Goal: Information Seeking & Learning: Learn about a topic

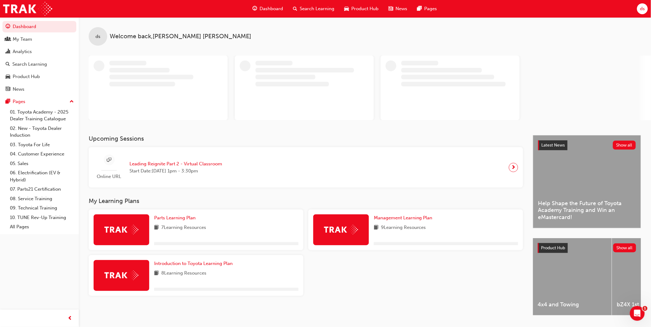
click at [270, 8] on span "Dashboard" at bounding box center [270, 8] width 23 height 7
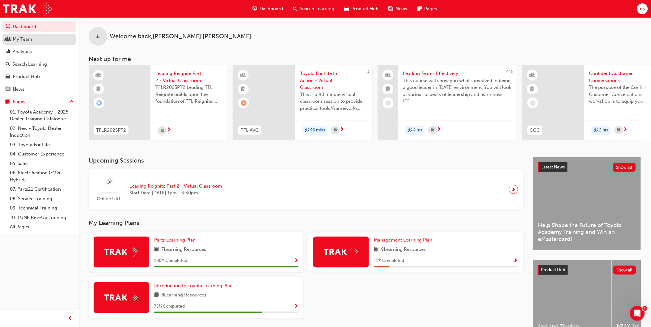
click at [29, 39] on div "My Team" at bounding box center [22, 39] width 19 height 7
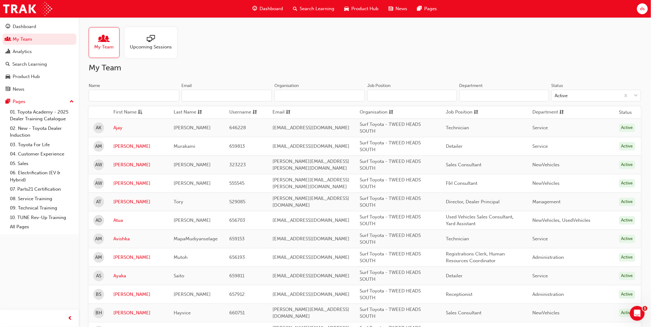
click at [153, 94] on input "Name" at bounding box center [134, 96] width 90 height 12
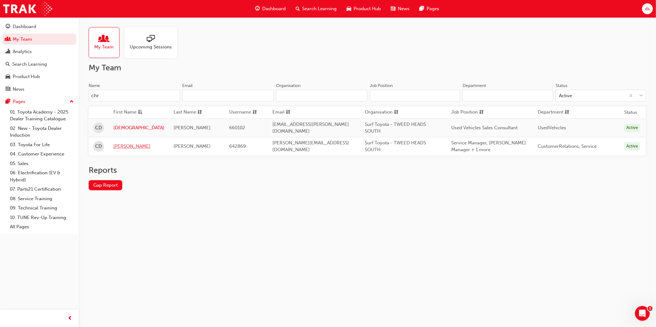
type input "chr"
click at [125, 146] on link "[PERSON_NAME]" at bounding box center [138, 146] width 51 height 7
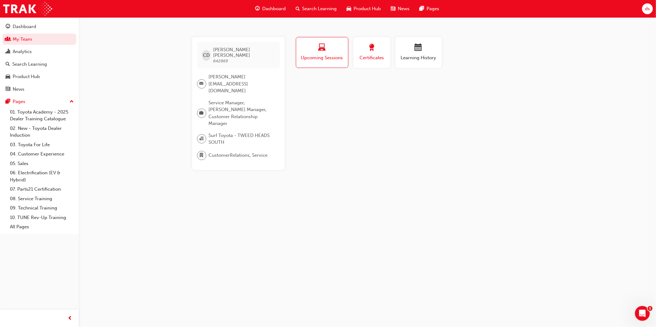
click at [377, 57] on span "Certificates" at bounding box center [372, 57] width 28 height 7
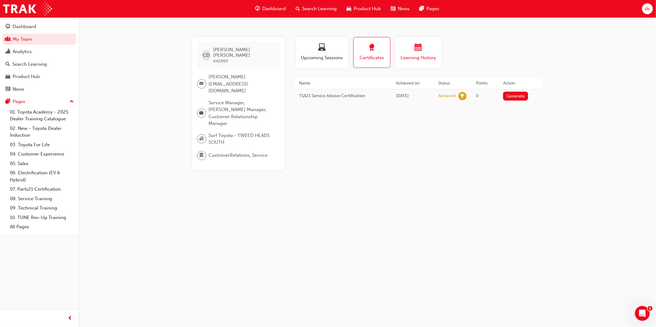
click at [424, 52] on div "button" at bounding box center [418, 49] width 37 height 10
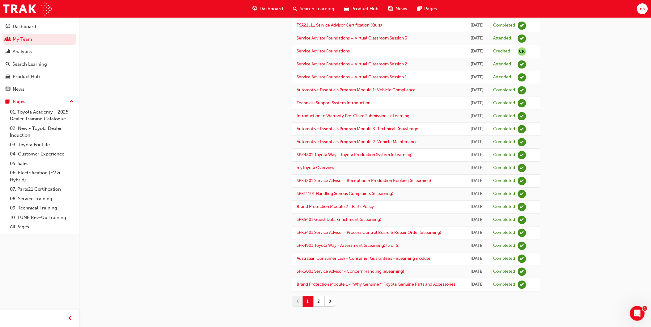
scroll to position [614, 0]
click at [318, 302] on button "2" at bounding box center [318, 301] width 11 height 11
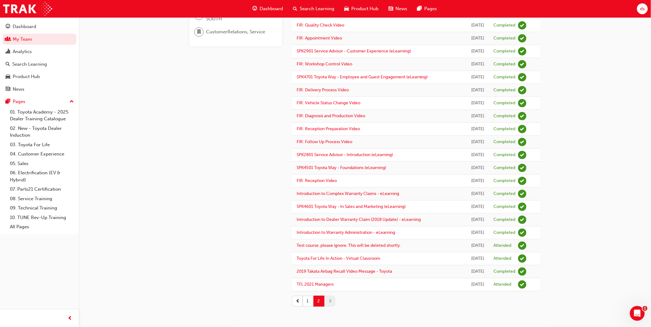
scroll to position [258, 0]
click at [310, 301] on button "1" at bounding box center [308, 301] width 11 height 11
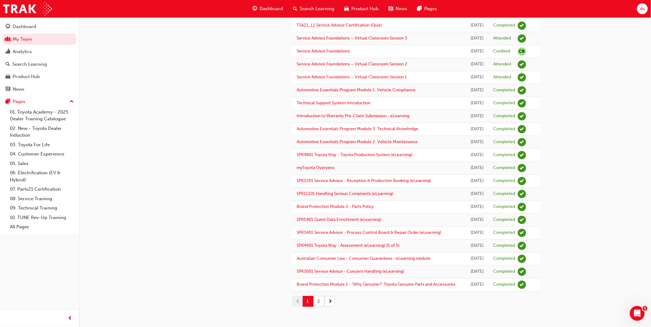
scroll to position [614, 0]
click at [404, 256] on link "Australian Consumer Law - Consumer Guarantees - eLearning module" at bounding box center [363, 258] width 134 height 5
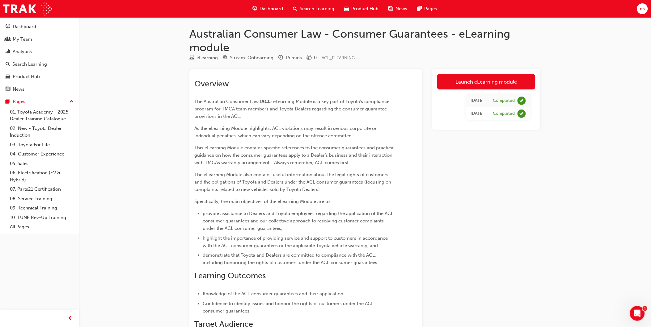
click at [274, 8] on span "Dashboard" at bounding box center [270, 8] width 23 height 7
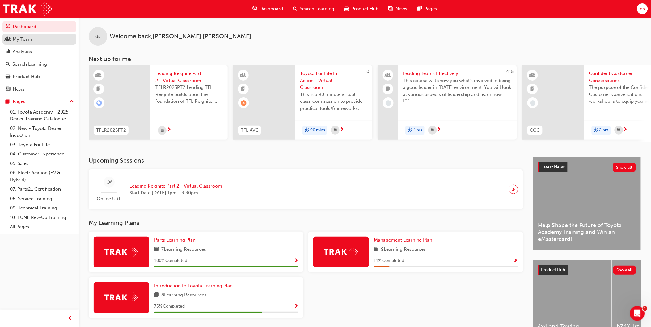
click at [20, 39] on div "My Team" at bounding box center [22, 39] width 19 height 7
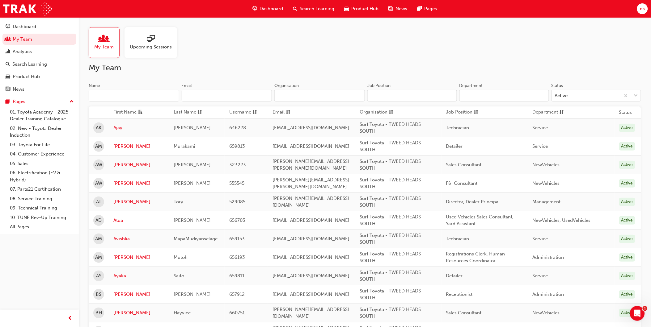
click at [476, 92] on input "Department" at bounding box center [504, 96] width 90 height 12
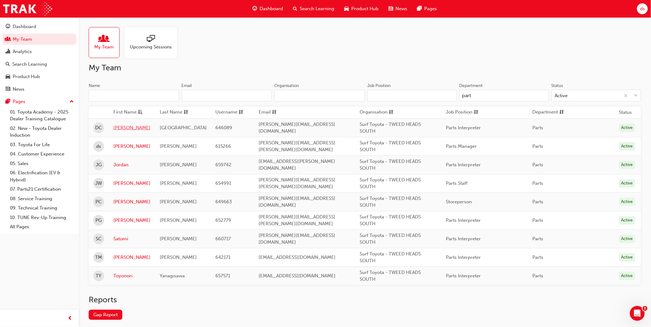
type input "part"
drag, startPoint x: 123, startPoint y: 126, endPoint x: 138, endPoint y: 133, distance: 16.9
click at [123, 126] on link "[PERSON_NAME]" at bounding box center [131, 127] width 37 height 7
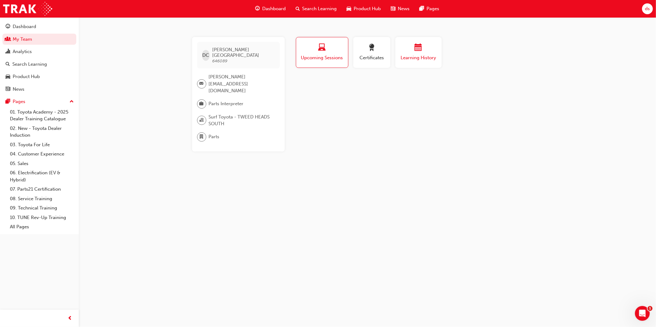
click at [433, 51] on div "button" at bounding box center [418, 49] width 37 height 10
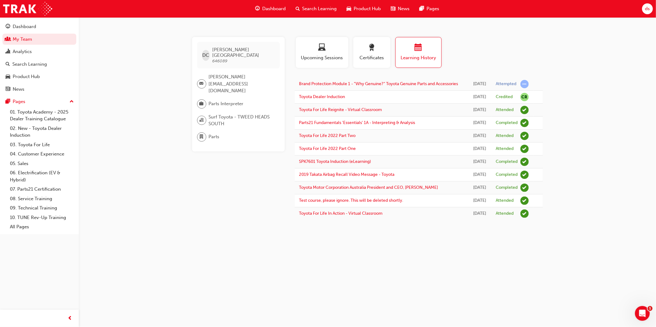
click at [274, 10] on span "Dashboard" at bounding box center [273, 8] width 23 height 7
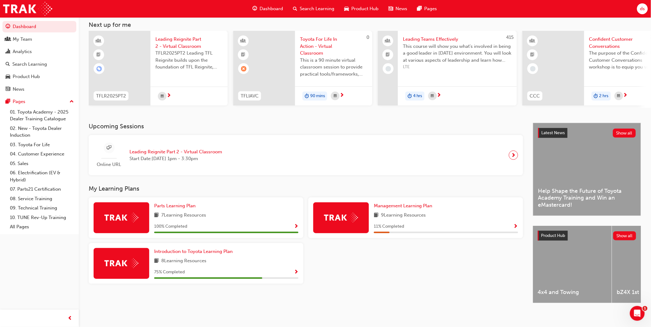
scroll to position [41, 0]
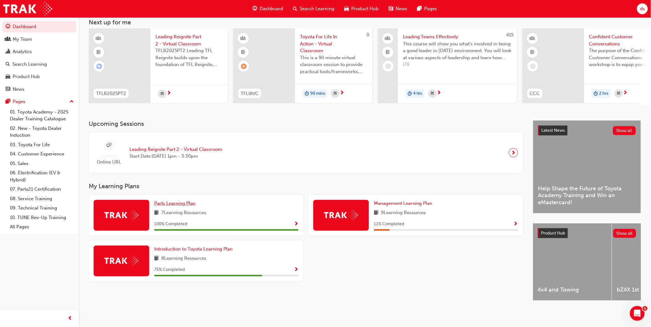
click at [185, 201] on span "Parts Learning Plan" at bounding box center [174, 204] width 41 height 6
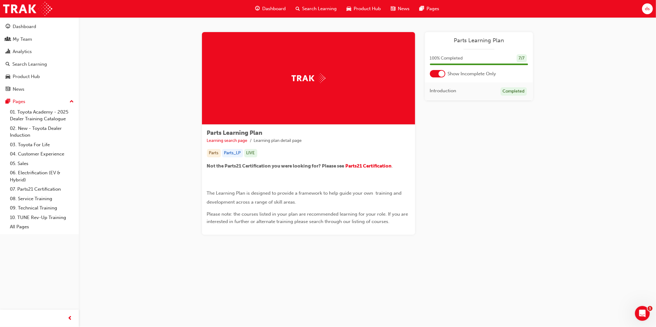
click at [646, 9] on span "ds" at bounding box center [647, 8] width 5 height 7
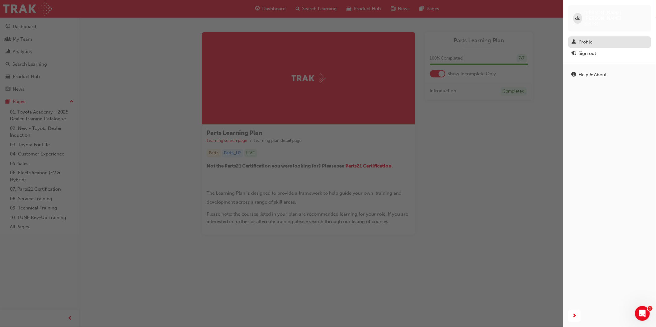
click at [585, 39] on div "Profile" at bounding box center [585, 42] width 14 height 7
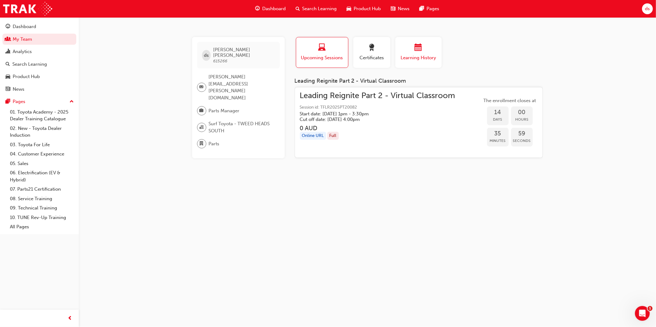
click at [420, 53] on div "button" at bounding box center [418, 49] width 37 height 10
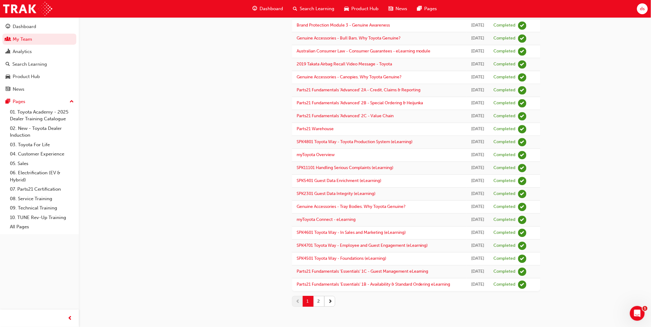
scroll to position [703, 0]
drag, startPoint x: 319, startPoint y: 300, endPoint x: 355, endPoint y: 287, distance: 38.5
click at [319, 300] on button "2" at bounding box center [318, 301] width 11 height 11
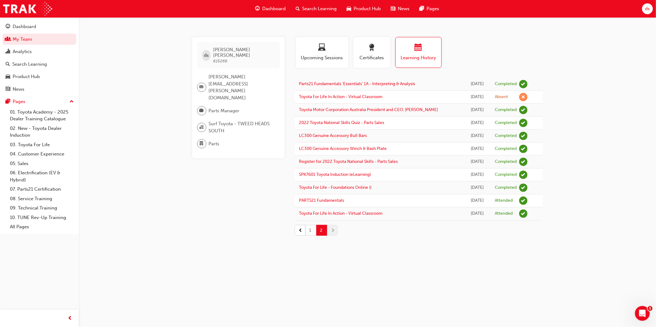
click at [310, 231] on button "1" at bounding box center [310, 230] width 11 height 11
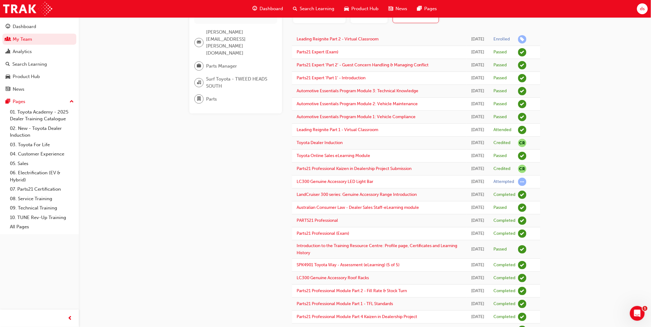
scroll to position [171, 0]
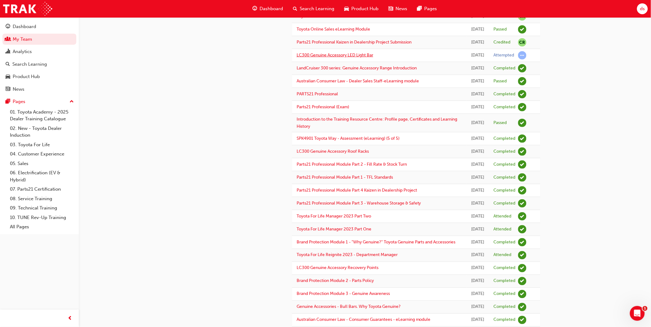
click at [362, 58] on link "LC300 Genuine Accessory LED Light Bar" at bounding box center [334, 55] width 77 height 5
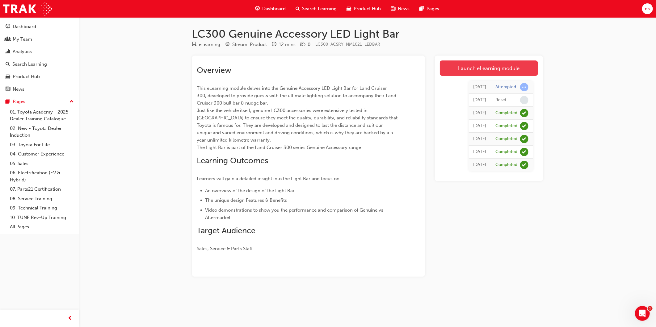
click at [501, 69] on link "Launch eLearning module" at bounding box center [489, 68] width 98 height 15
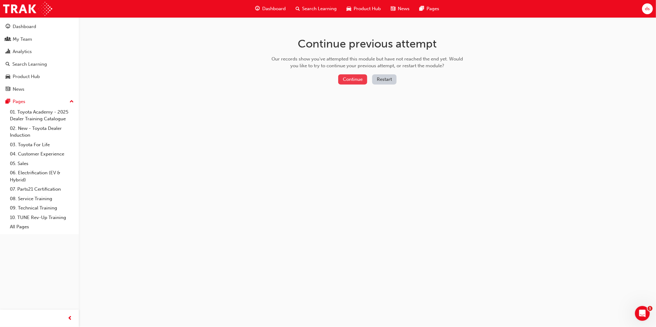
click at [355, 79] on button "Continue" at bounding box center [352, 79] width 29 height 10
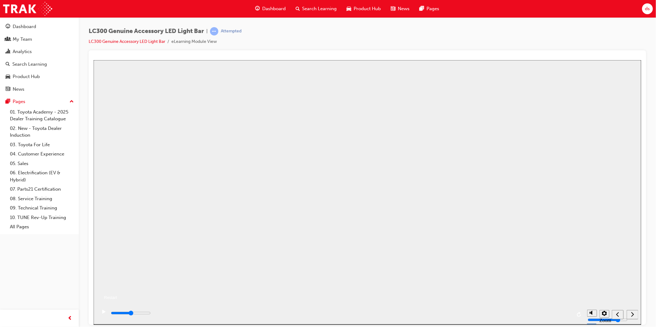
click at [117, 287] on button "Resume" at bounding box center [104, 290] width 23 height 7
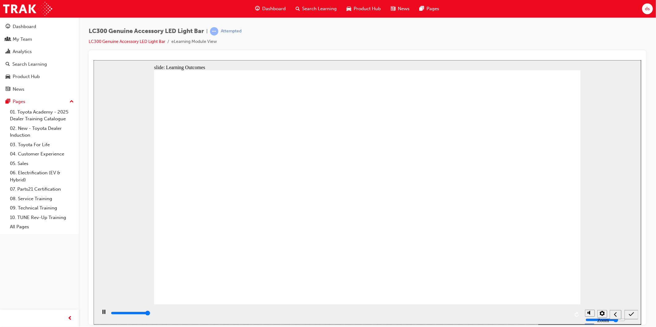
click at [150, 314] on input "slide progress" at bounding box center [131, 313] width 40 height 5
click at [506, 313] on div "playback controls" at bounding box center [339, 313] width 459 height 7
click at [98, 314] on div "play/pause" at bounding box center [103, 315] width 11 height 11
type input "12700"
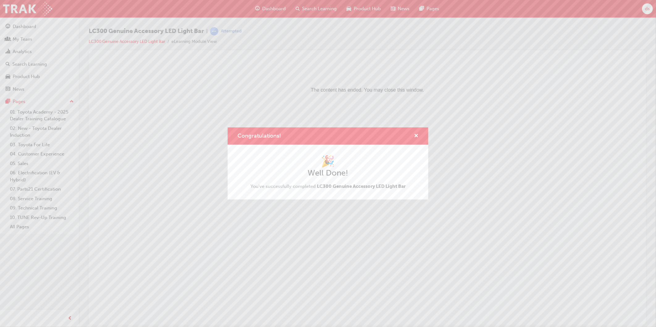
click at [646, 8] on div "Congratulations! 🎉 Well Done! You've successfully completed LC300 Genuine Acces…" at bounding box center [328, 163] width 656 height 327
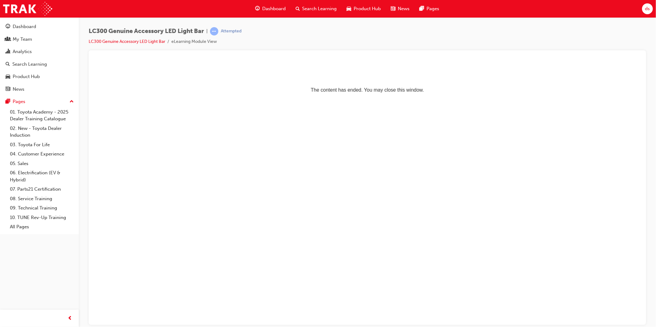
click at [646, 10] on span "ds" at bounding box center [647, 8] width 5 height 7
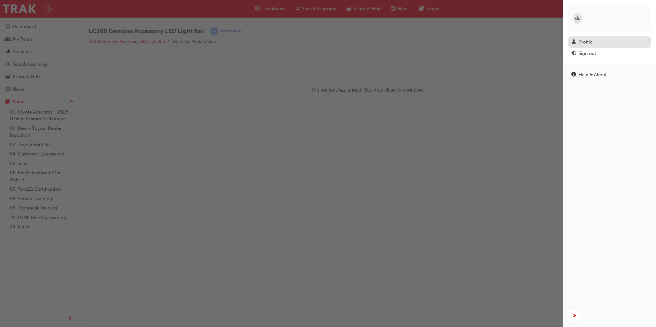
click at [586, 39] on div "Profile" at bounding box center [585, 42] width 14 height 7
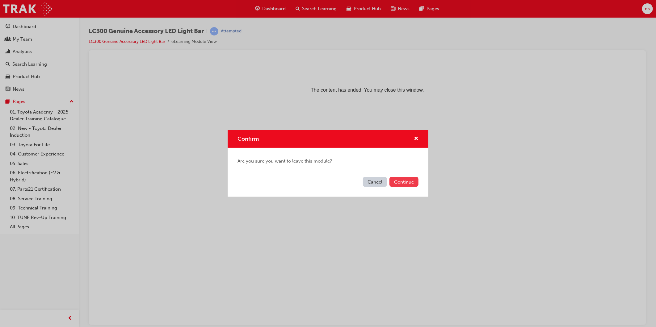
click at [400, 180] on button "Continue" at bounding box center [403, 182] width 29 height 10
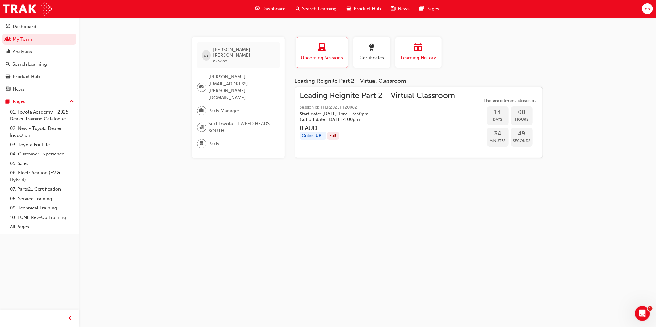
click at [409, 50] on div "button" at bounding box center [418, 49] width 37 height 10
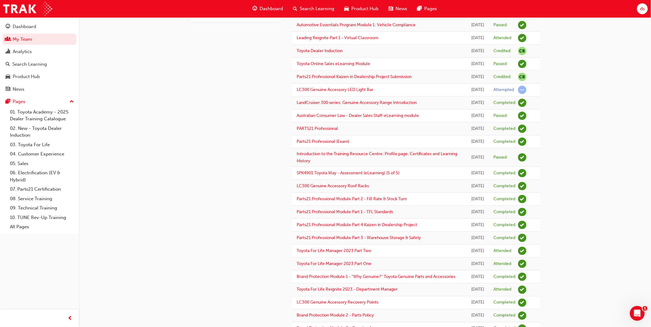
scroll to position [137, 0]
click at [341, 92] on link "LC300 Genuine Accessory LED Light Bar" at bounding box center [334, 89] width 77 height 5
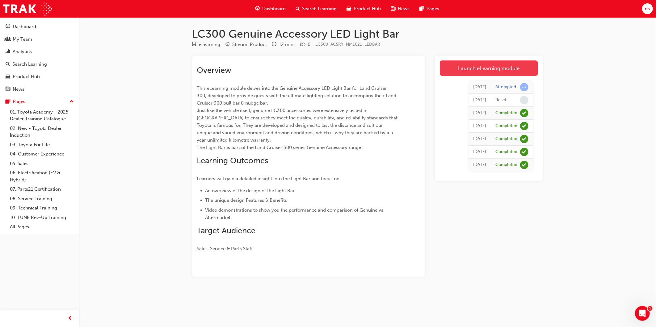
click at [483, 68] on link "Launch eLearning module" at bounding box center [489, 68] width 98 height 15
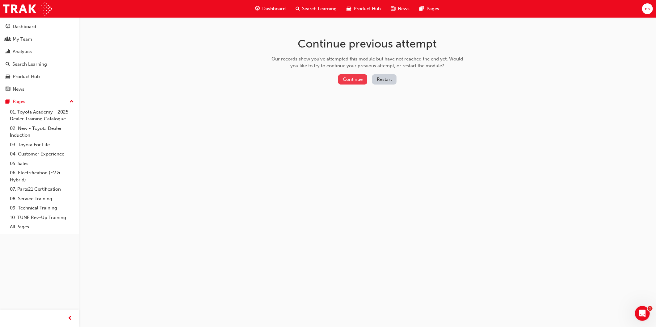
click at [357, 78] on button "Continue" at bounding box center [352, 79] width 29 height 10
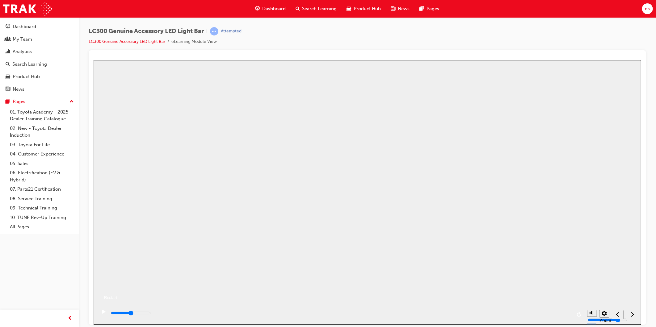
click at [117, 287] on button "Resume" at bounding box center [104, 290] width 23 height 7
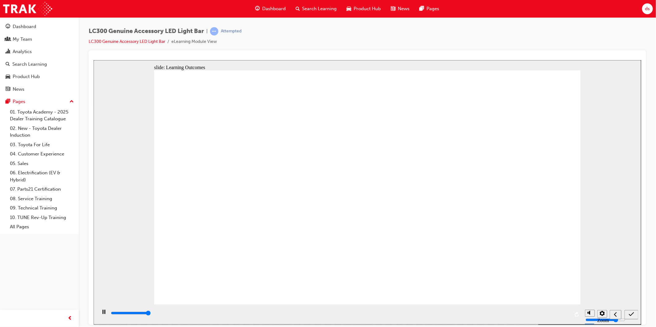
type input "12700"
click at [632, 313] on icon "submit" at bounding box center [630, 315] width 5 height 6
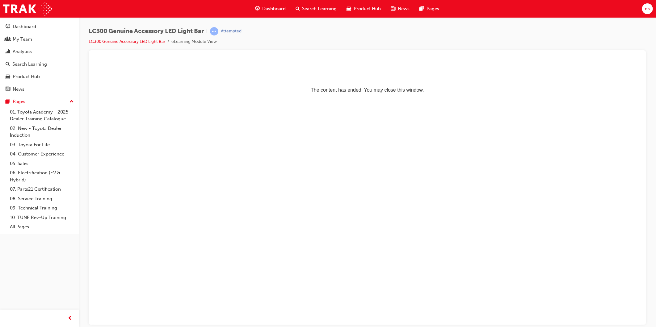
click at [278, 8] on span "Dashboard" at bounding box center [273, 8] width 23 height 7
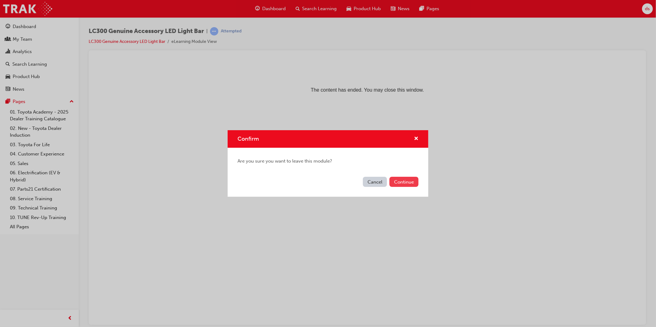
click at [414, 181] on button "Continue" at bounding box center [403, 182] width 29 height 10
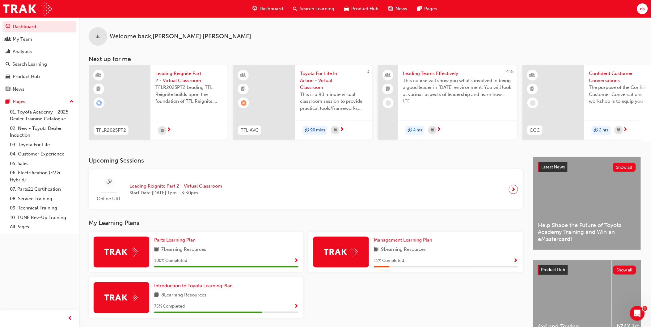
click at [640, 12] on span "ds" at bounding box center [642, 8] width 5 height 7
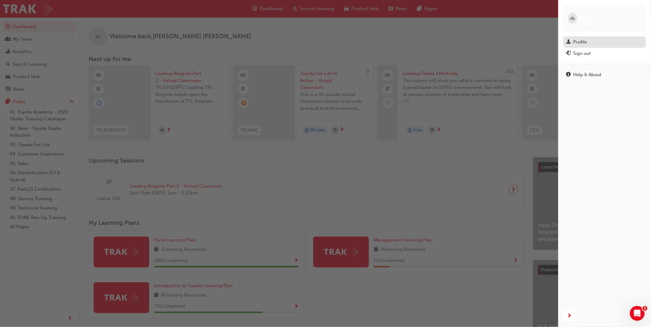
click at [584, 39] on div "Profile" at bounding box center [580, 42] width 14 height 7
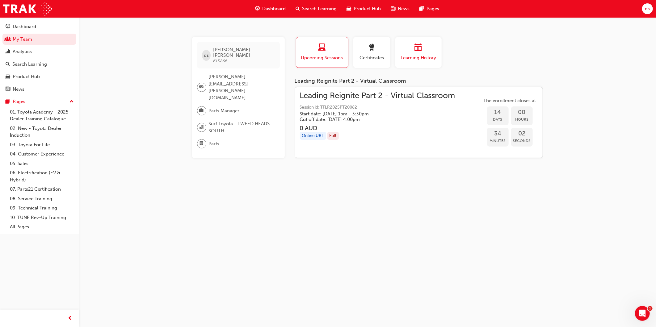
click at [422, 56] on span "Learning History" at bounding box center [418, 57] width 37 height 7
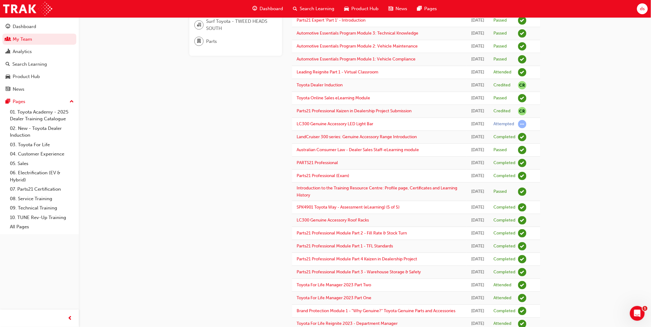
scroll to position [103, 0]
click at [357, 126] on link "LC300 Genuine Accessory LED Light Bar" at bounding box center [334, 123] width 77 height 5
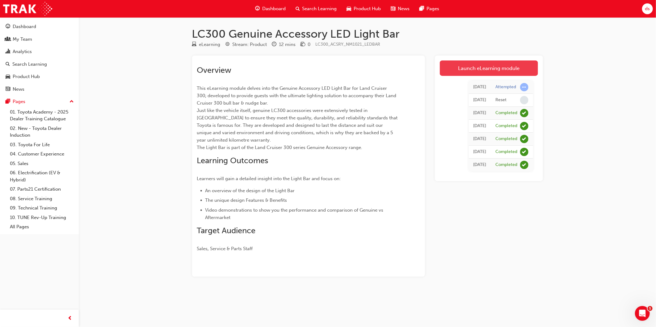
click at [480, 65] on link "Launch eLearning module" at bounding box center [489, 68] width 98 height 15
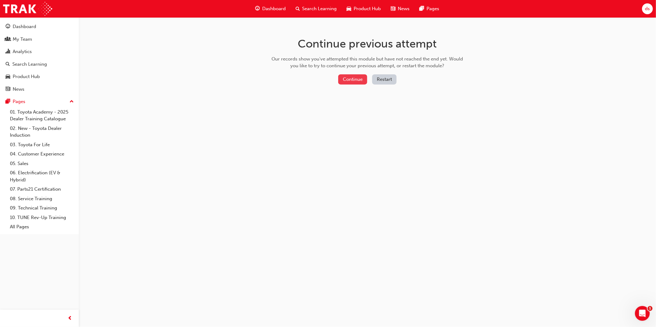
click at [353, 79] on button "Continue" at bounding box center [352, 79] width 29 height 10
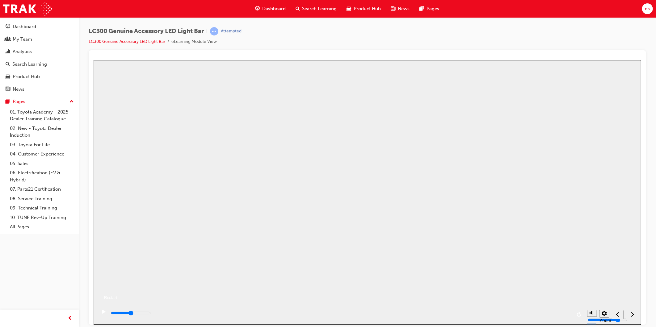
click at [117, 287] on button "Resume" at bounding box center [104, 290] width 23 height 7
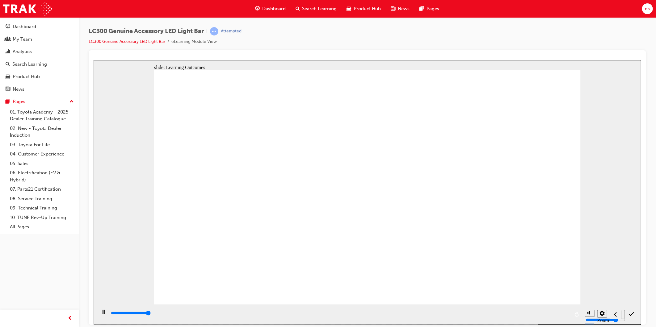
type input "12700"
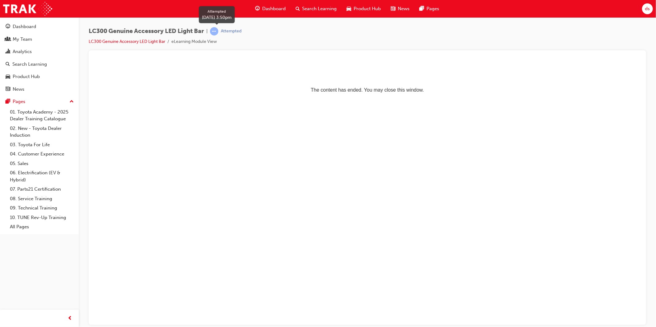
click at [227, 32] on div "Attempted" at bounding box center [231, 31] width 21 height 6
click at [216, 32] on span "learningRecordVerb_ATTEMPT-icon" at bounding box center [214, 31] width 8 height 8
click at [139, 44] on link "LC300 Genuine Accessory LED Light Bar" at bounding box center [127, 41] width 77 height 5
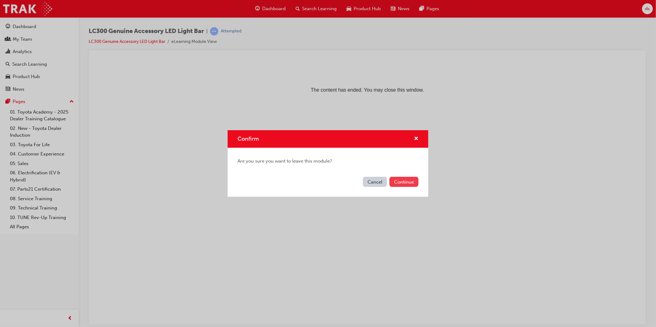
click at [395, 181] on button "Continue" at bounding box center [403, 182] width 29 height 10
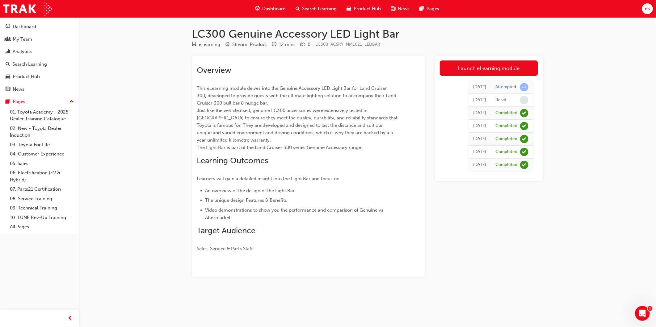
click at [543, 185] on div "LC300 Genuine Accessory LED Light Bar eLearning Stream: Product 12 mins 0 LC300…" at bounding box center [367, 162] width 371 height 270
click at [477, 69] on link "Launch eLearning module" at bounding box center [489, 68] width 98 height 15
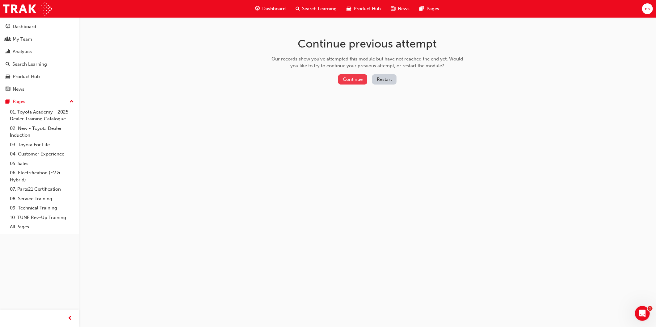
click at [356, 77] on button "Continue" at bounding box center [352, 79] width 29 height 10
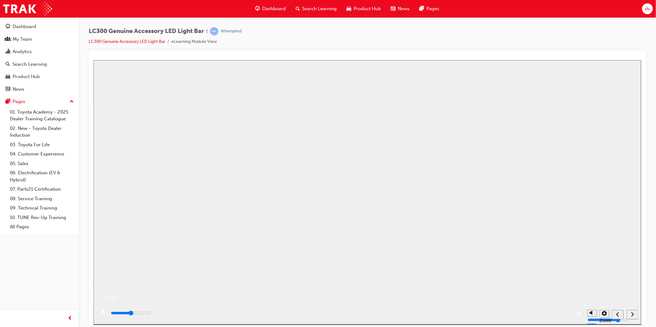
click at [117, 300] on div "Restart" at bounding box center [108, 297] width 17 height 5
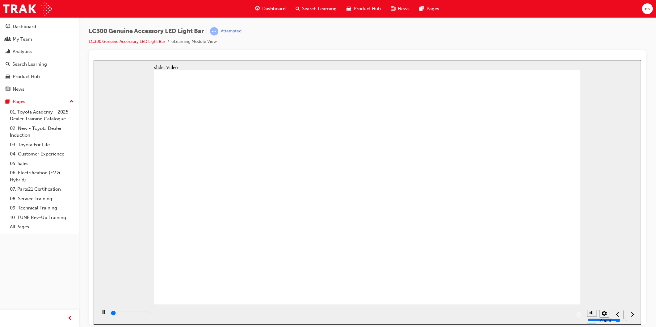
click at [150, 315] on input "slide progress" at bounding box center [131, 313] width 40 height 5
click at [632, 314] on icon "next" at bounding box center [632, 315] width 3 height 6
type input "1400"
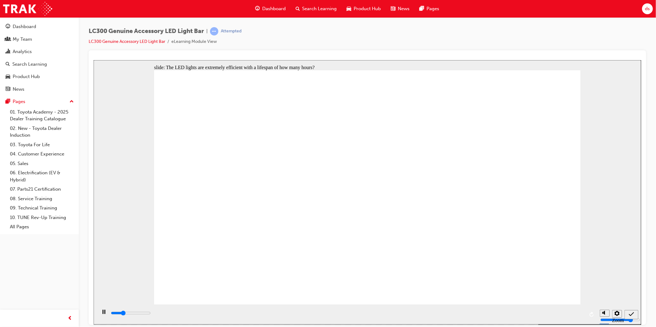
radio input "true"
click at [631, 314] on icon "submit" at bounding box center [630, 315] width 5 height 6
type input "5000"
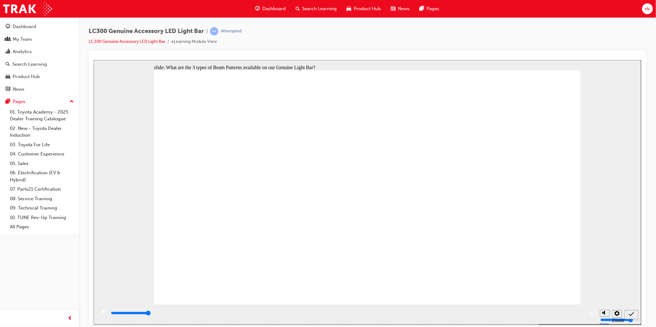
radio input "true"
click at [632, 312] on icon "submit" at bounding box center [630, 315] width 5 height 6
type input "1800"
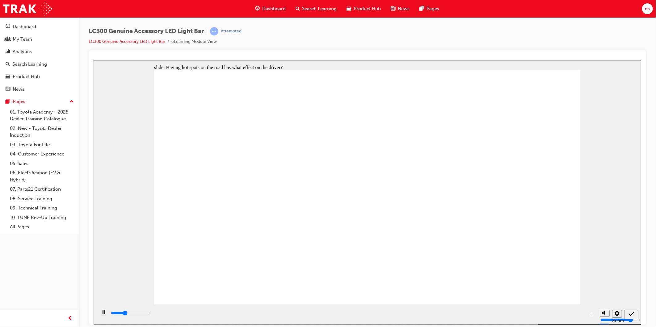
radio input "true"
click at [632, 312] on icon "submit" at bounding box center [630, 315] width 5 height 6
type input "6300"
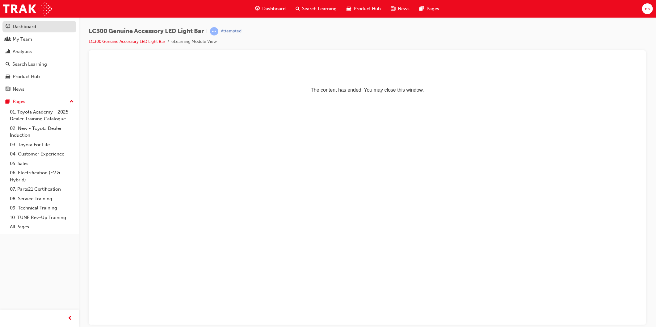
click at [23, 28] on div "Dashboard" at bounding box center [24, 26] width 23 height 7
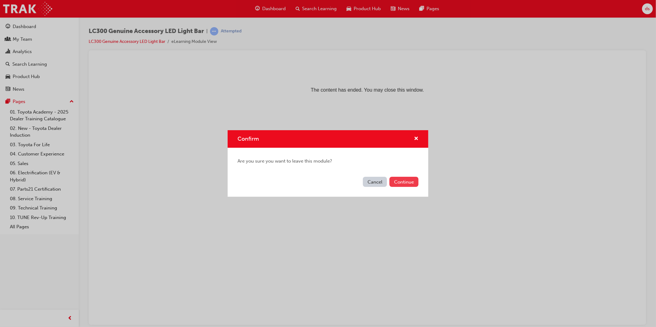
click at [399, 182] on button "Continue" at bounding box center [403, 182] width 29 height 10
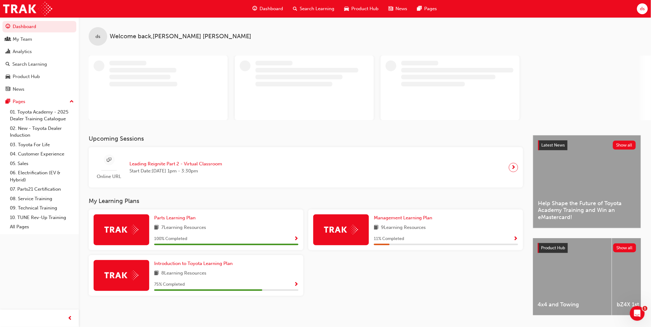
click at [639, 8] on div "ds" at bounding box center [642, 8] width 11 height 11
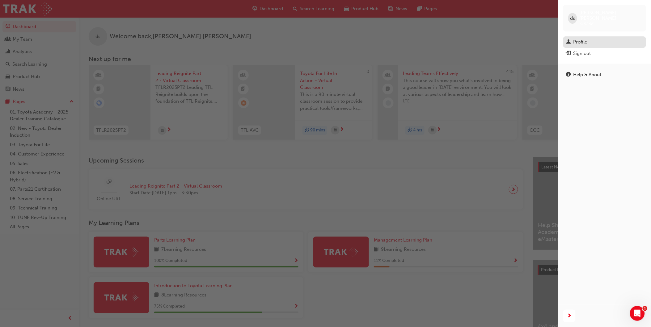
click at [578, 39] on div "Profile" at bounding box center [580, 42] width 14 height 7
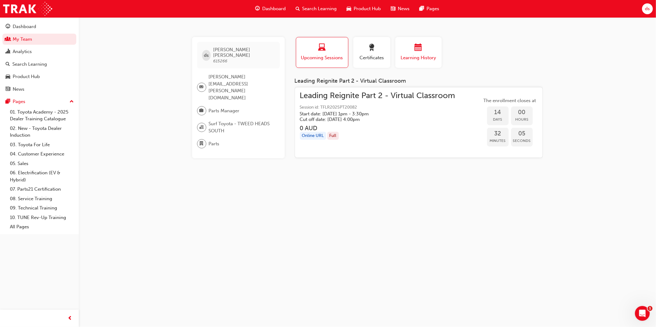
click at [415, 53] on div "Learning History" at bounding box center [418, 53] width 37 height 18
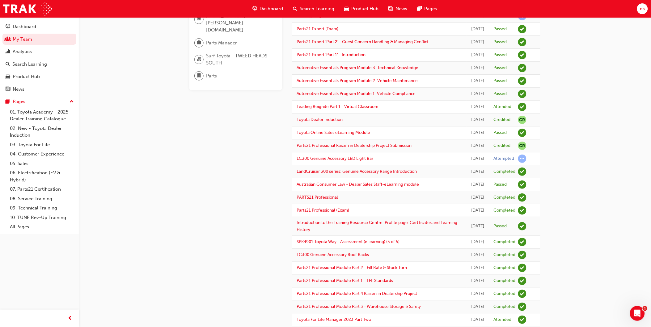
scroll to position [69, 0]
click at [338, 161] on link "LC300 Genuine Accessory LED Light Bar" at bounding box center [334, 157] width 77 height 5
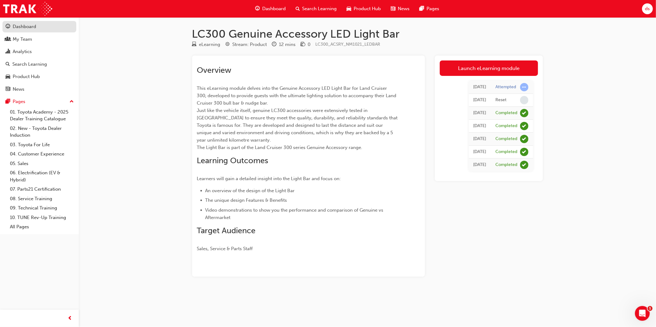
click at [21, 26] on div "Dashboard" at bounding box center [24, 26] width 23 height 7
